Goal: Understand process/instructions: Learn how to perform a task or action

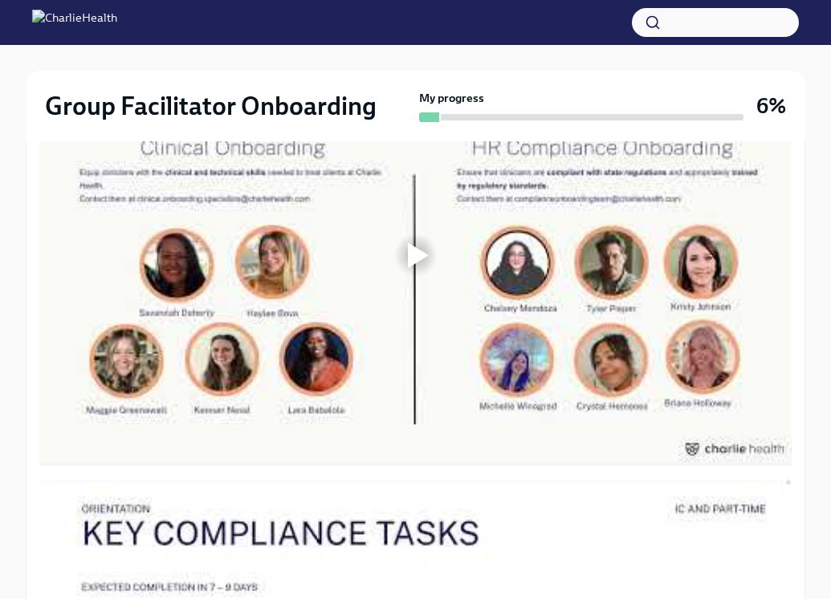
scroll to position [992, 0]
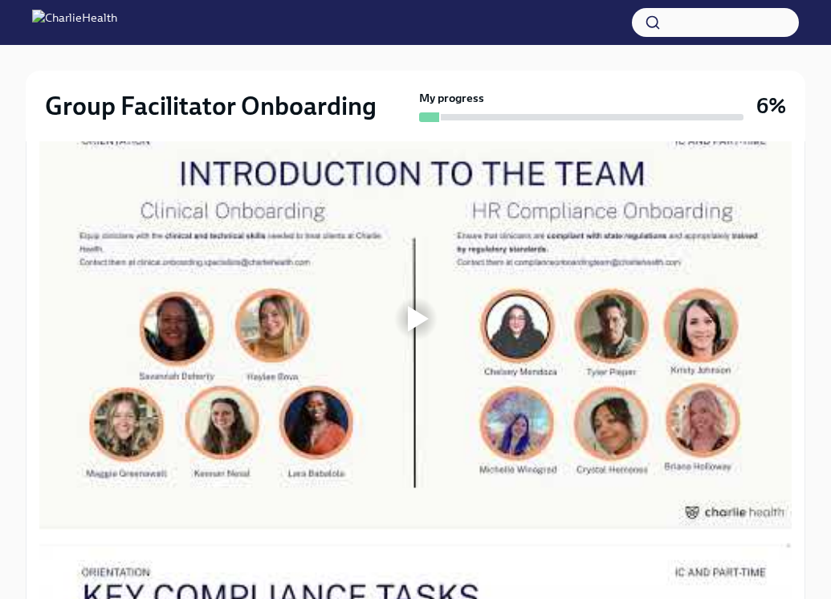
click at [422, 304] on div at bounding box center [415, 318] width 51 height 51
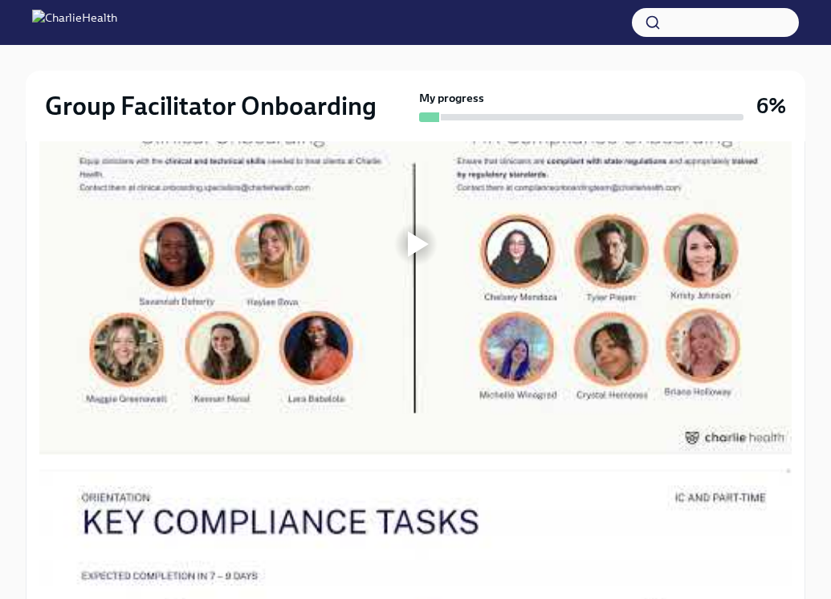
scroll to position [1058, 0]
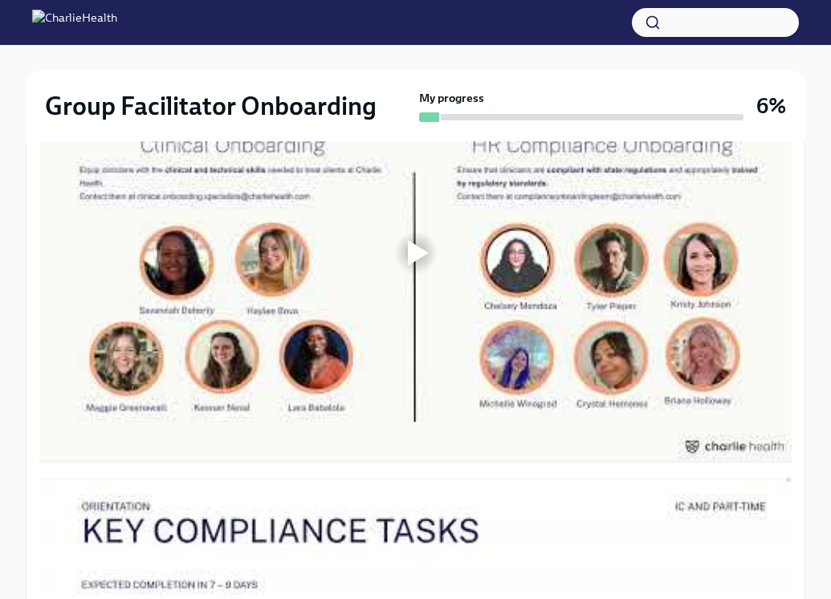
click at [443, 263] on div at bounding box center [415, 252] width 753 height 423
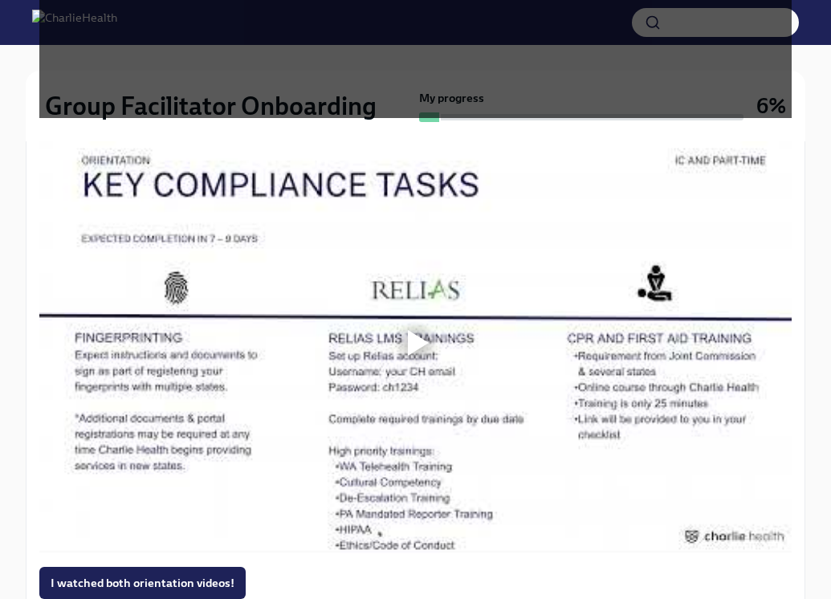
scroll to position [1406, 0]
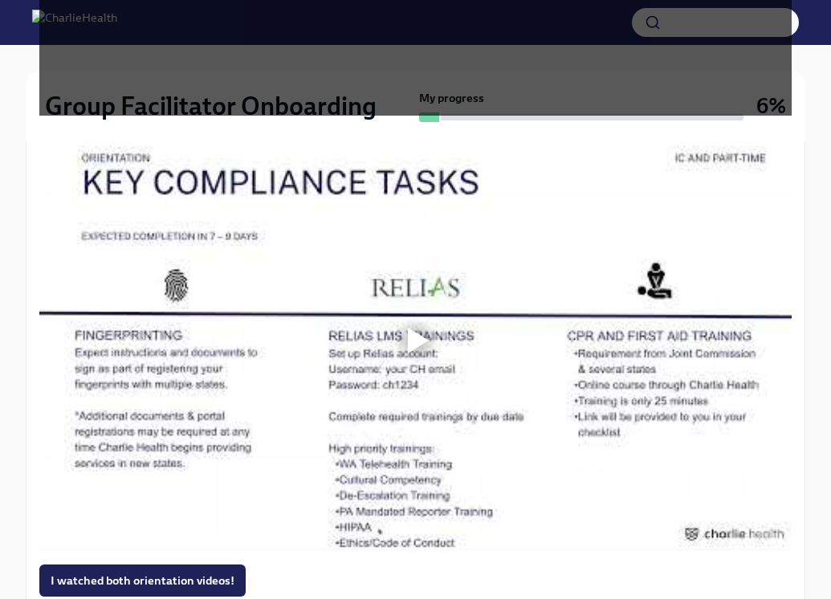
click at [424, 329] on div at bounding box center [418, 341] width 21 height 26
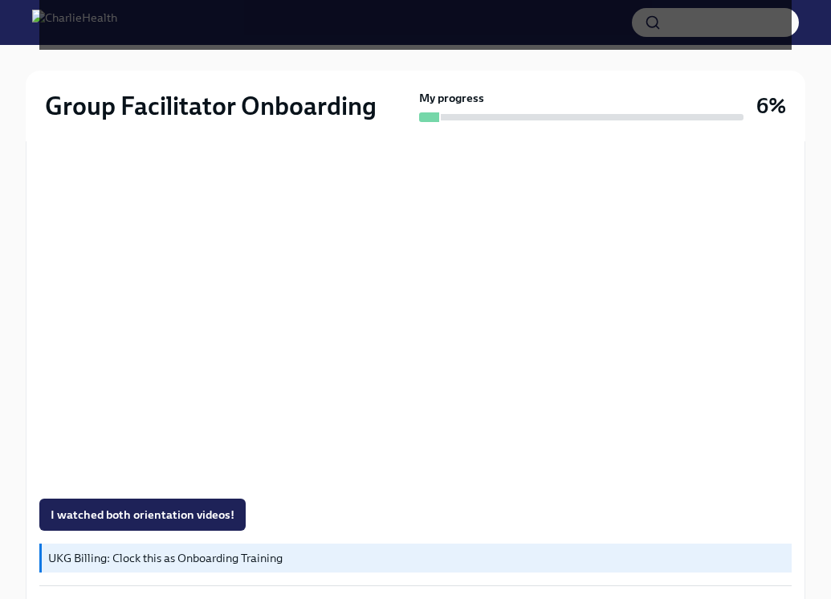
scroll to position [1473, 0]
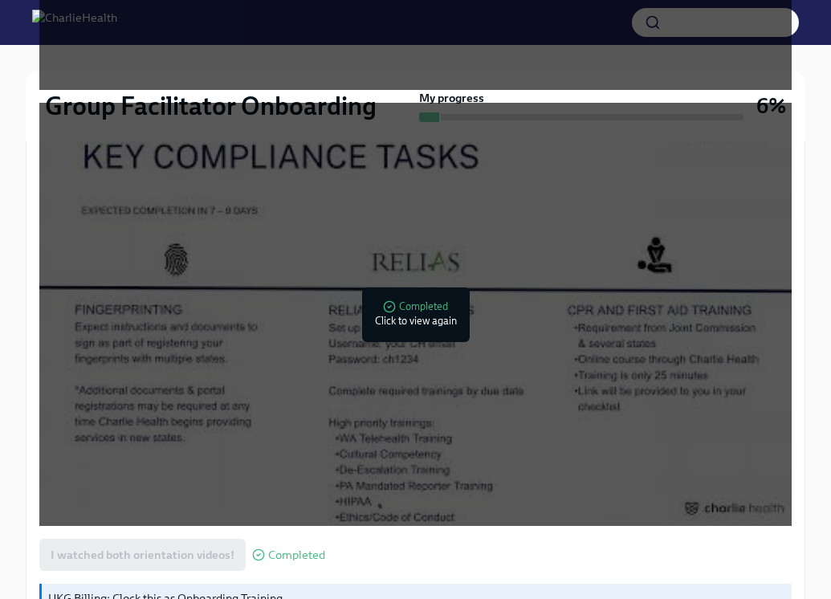
scroll to position [1479, 0]
